Goal: Communication & Community: Answer question/provide support

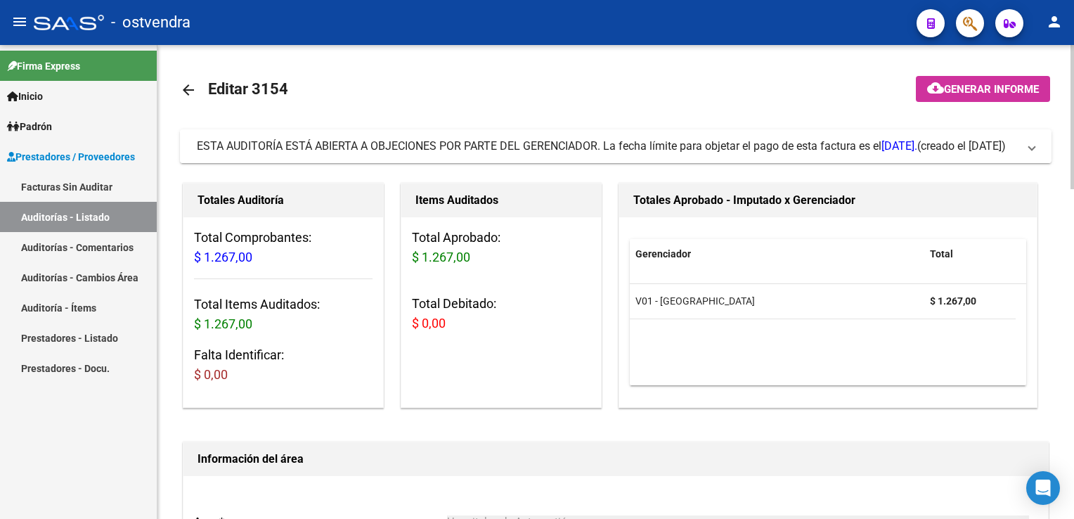
click at [1033, 145] on span at bounding box center [1032, 146] width 6 height 15
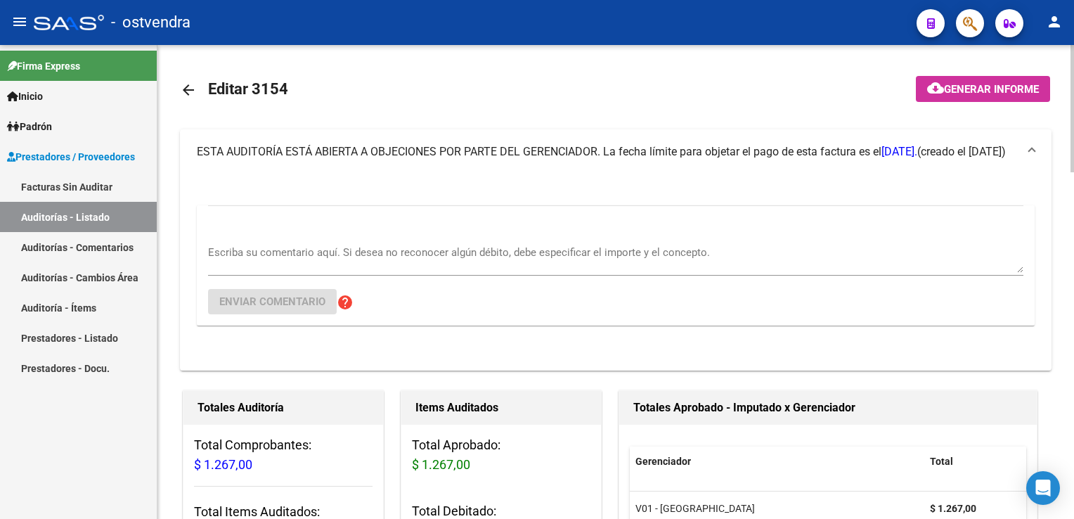
click at [314, 245] on textarea "Escriba su comentario aquí. Si desea no reconocer algún débito, debe especifica…" at bounding box center [616, 259] width 816 height 28
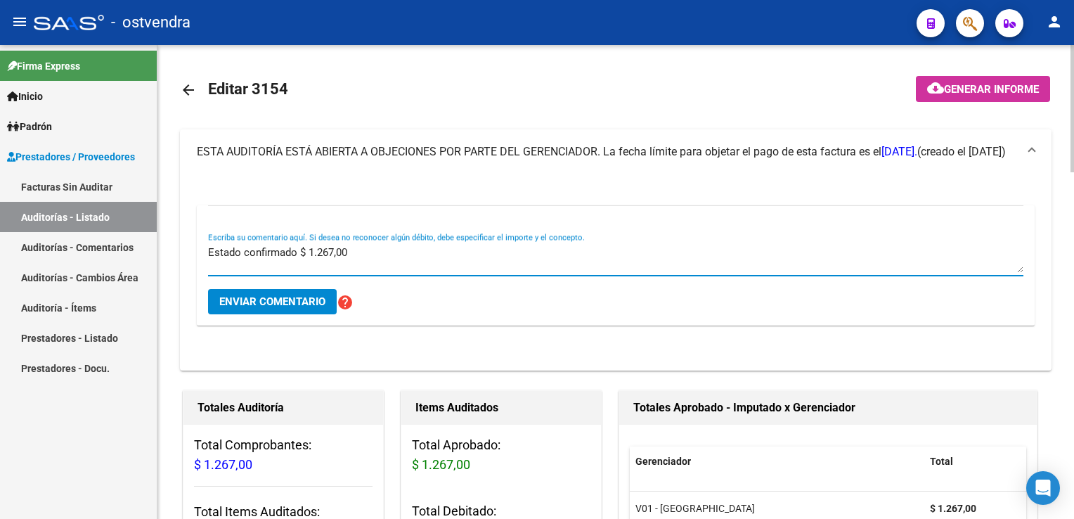
type textarea "Estado confirmado $ 1.267,00"
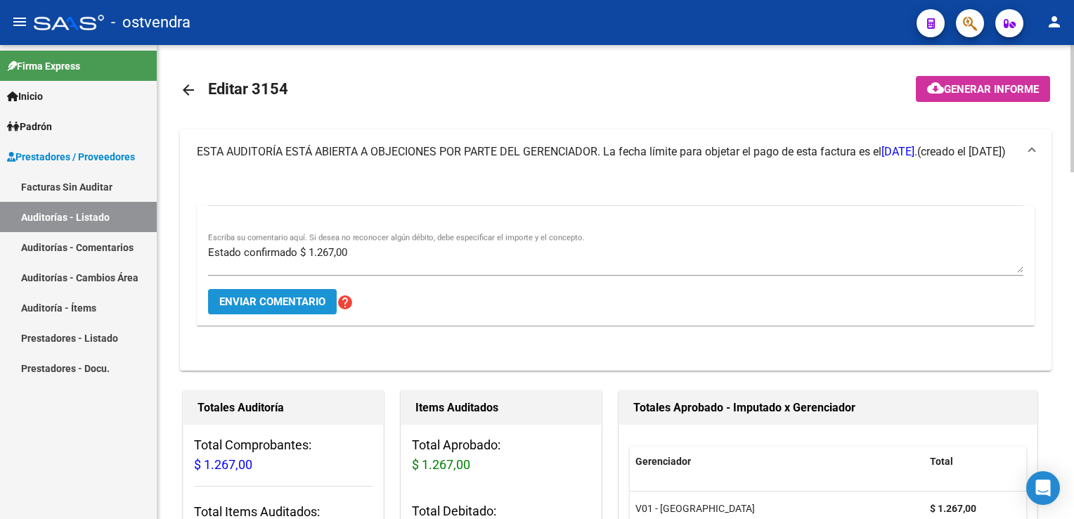
click at [293, 295] on span "Enviar comentario" at bounding box center [272, 301] width 106 height 13
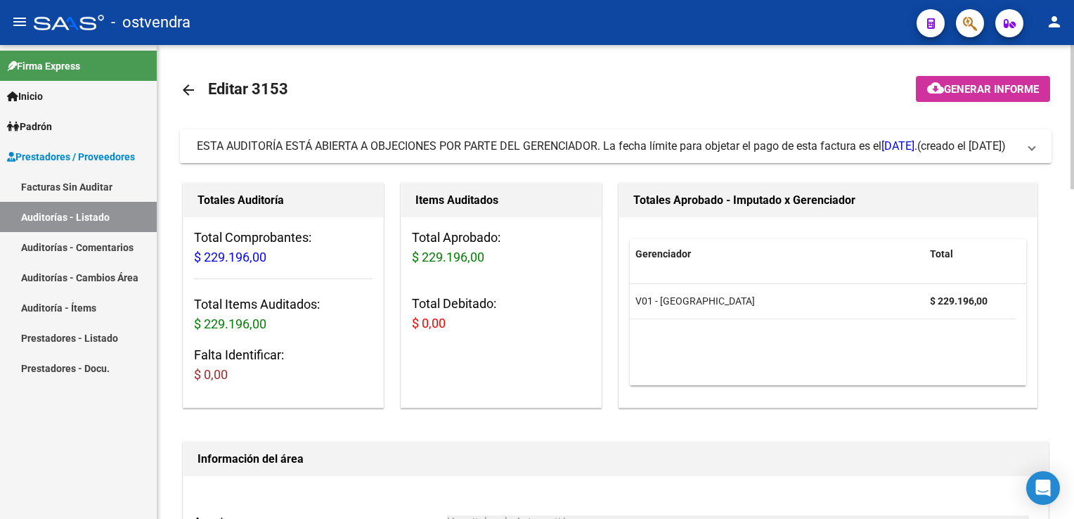
click at [1026, 151] on span "ESTA AUDITORÍA ESTÁ ABIERTA A OBJECIONES POR PARTE DEL GERENCIADOR. La fecha lí…" at bounding box center [613, 146] width 832 height 15
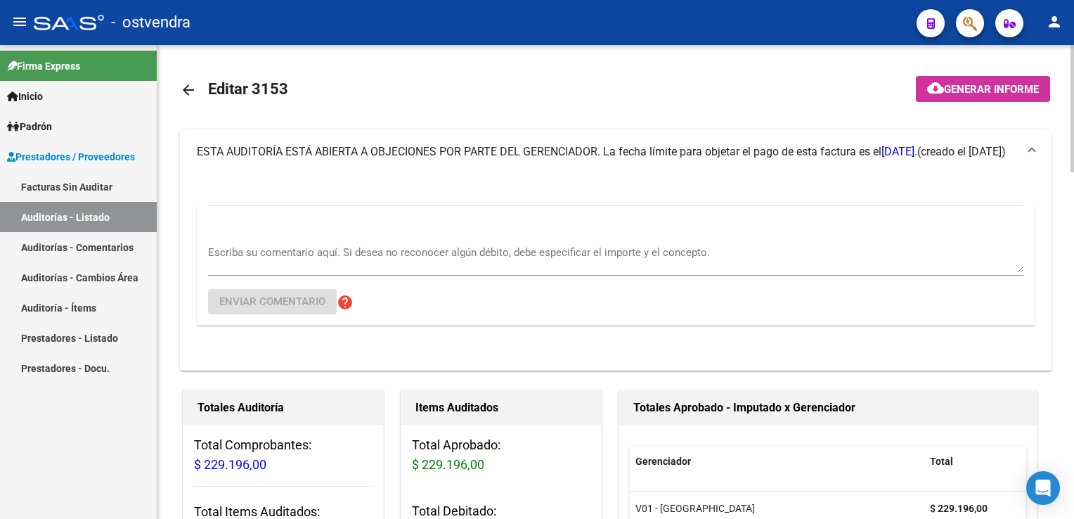
click at [342, 241] on div "Escriba su comentario aquí. Si desea no reconocer algún débito, debe especifica…" at bounding box center [616, 254] width 816 height 43
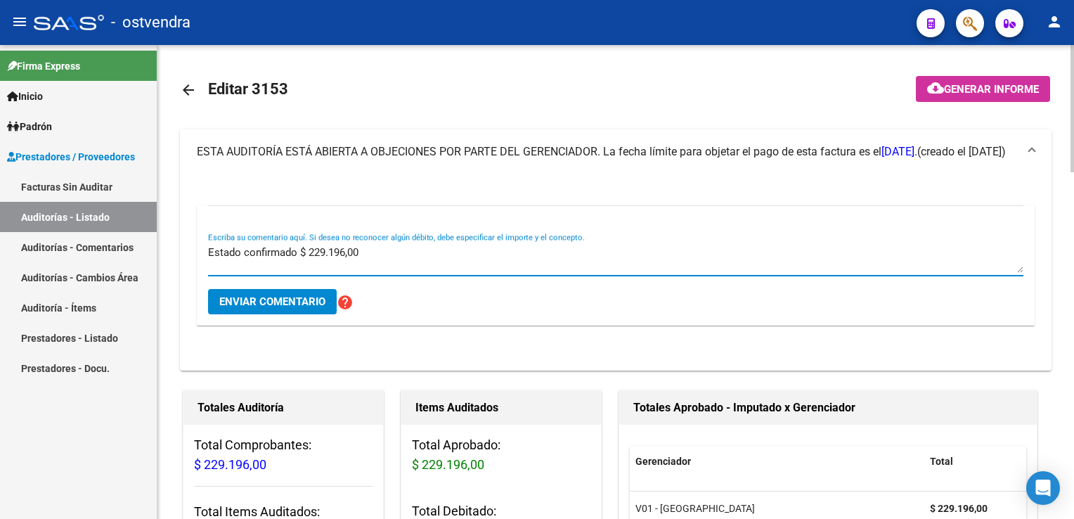
type textarea "Estado confirmado $ 229.196,00"
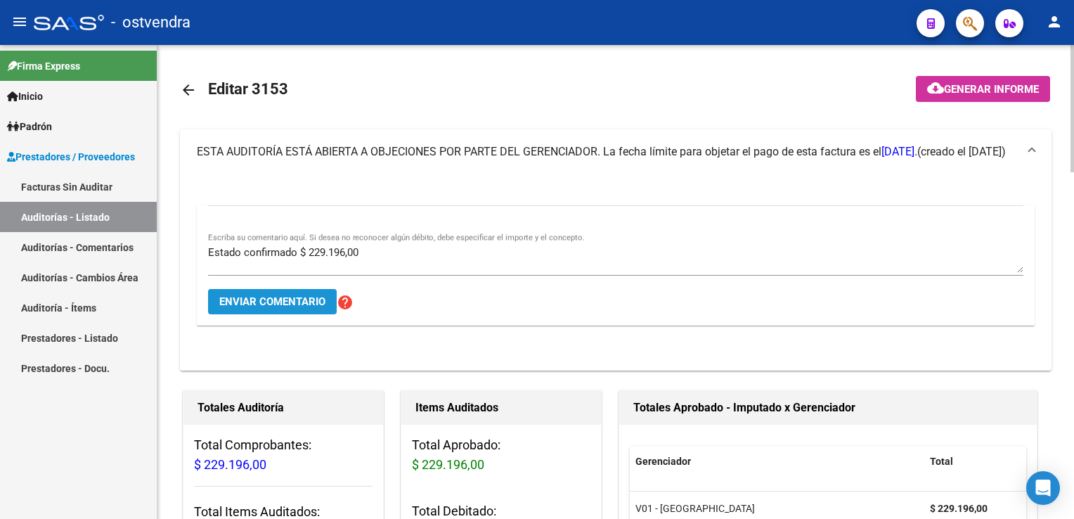
click at [295, 311] on button "Enviar comentario" at bounding box center [272, 301] width 129 height 25
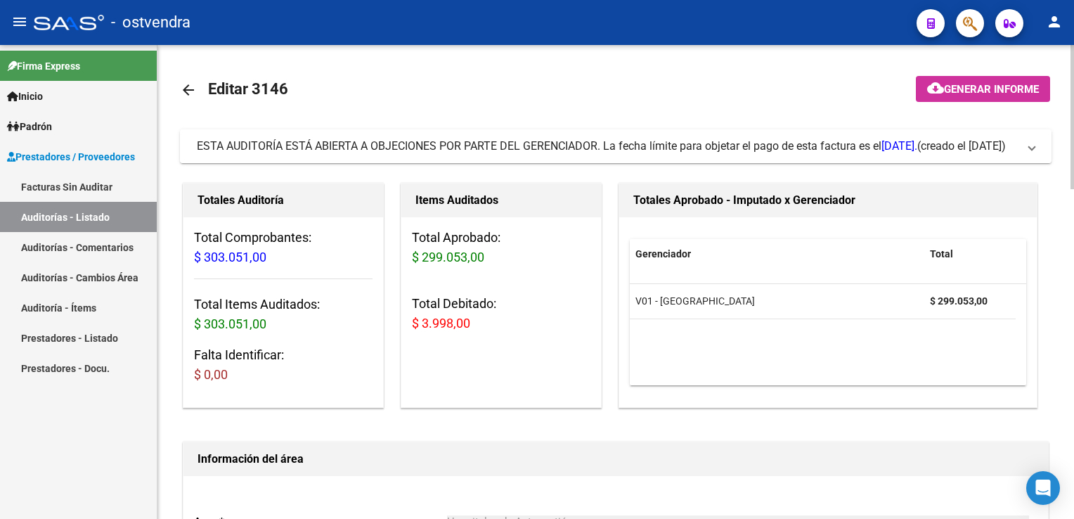
click at [1029, 146] on span at bounding box center [1032, 146] width 6 height 15
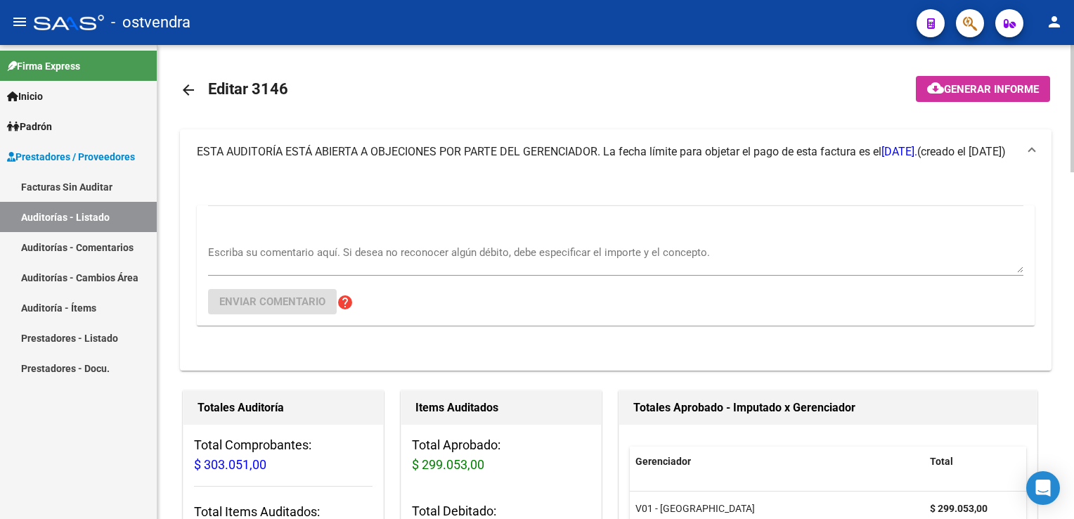
click at [344, 240] on div "Escriba su comentario aquí. Si desea no reconocer algún débito, debe especifica…" at bounding box center [616, 254] width 816 height 43
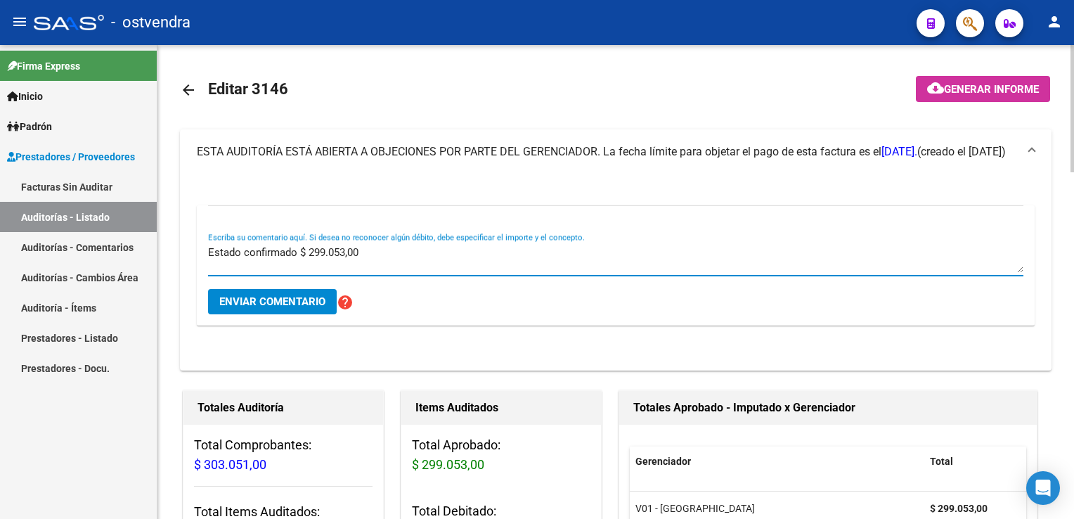
type textarea "Estado confirmado $ 299.053,00"
click at [285, 306] on span "Enviar comentario" at bounding box center [272, 301] width 106 height 13
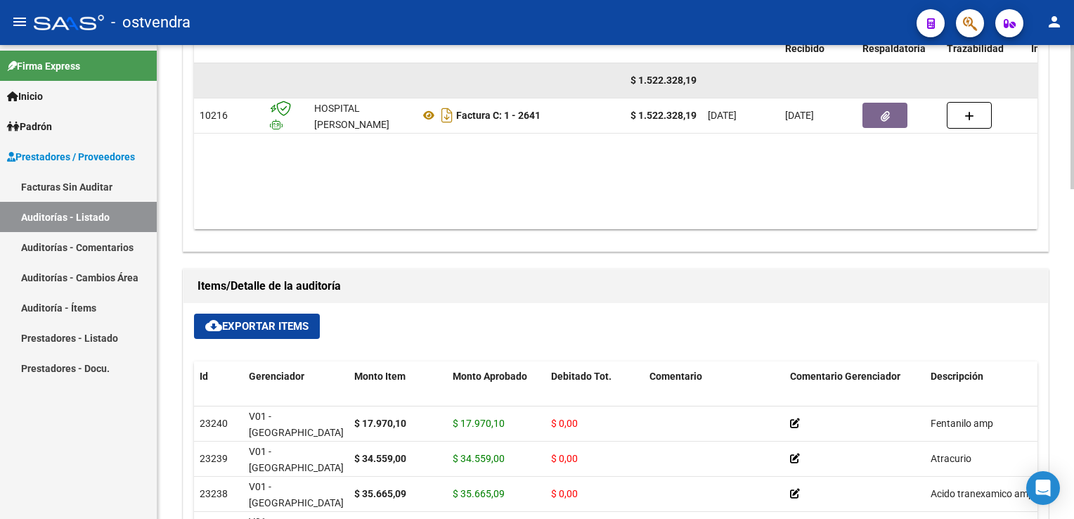
scroll to position [773, 0]
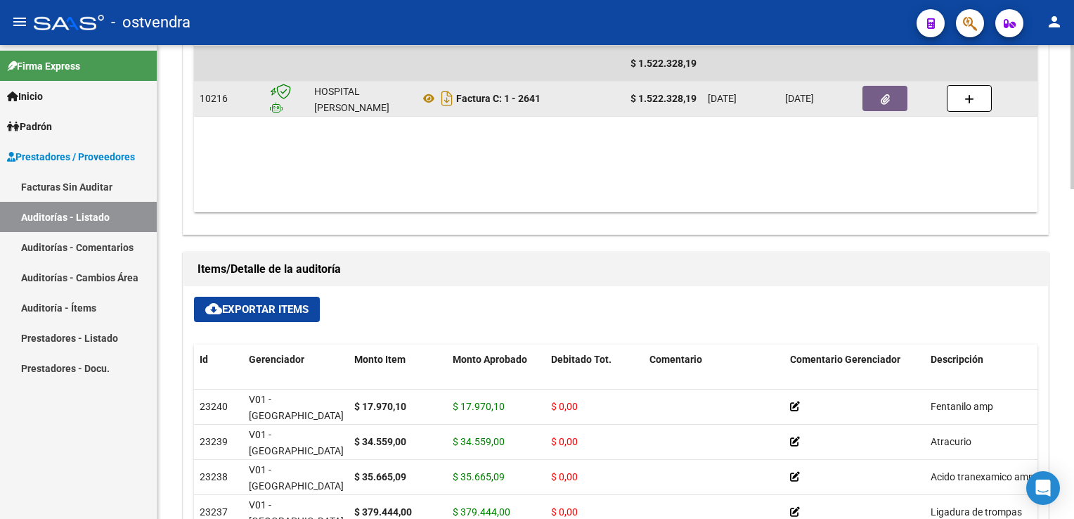
click at [884, 103] on icon "button" at bounding box center [885, 99] width 9 height 11
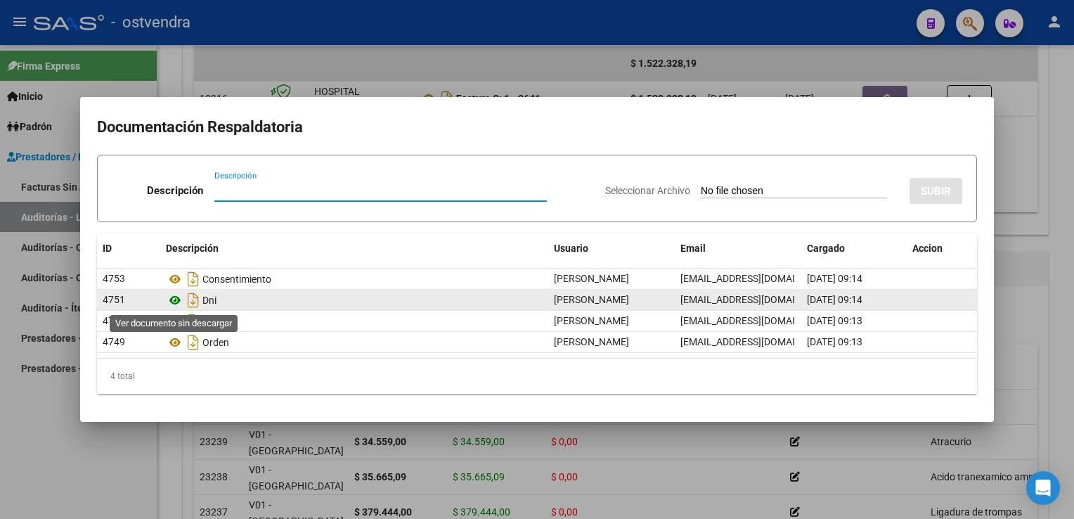
click at [175, 302] on icon at bounding box center [175, 300] width 18 height 17
